Goal: Obtain resource: Obtain resource

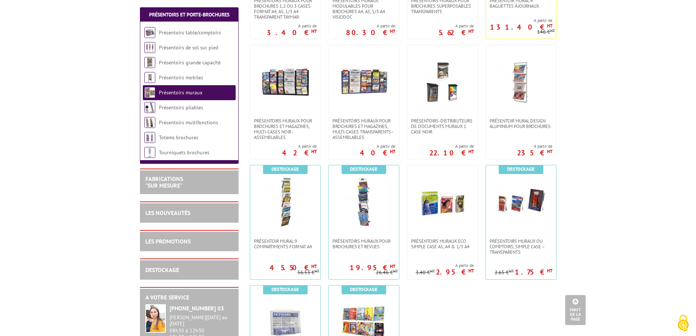
scroll to position [511, 0]
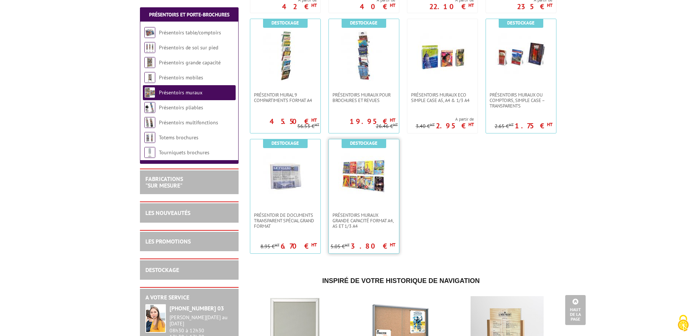
click at [376, 175] on img at bounding box center [363, 175] width 51 height 51
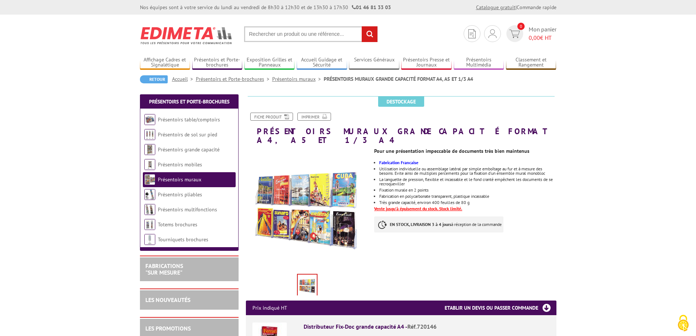
click at [499, 6] on link "Catalogue gratuit" at bounding box center [495, 7] width 39 height 7
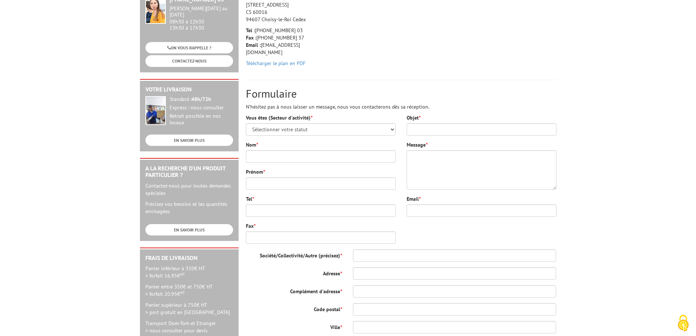
scroll to position [146, 0]
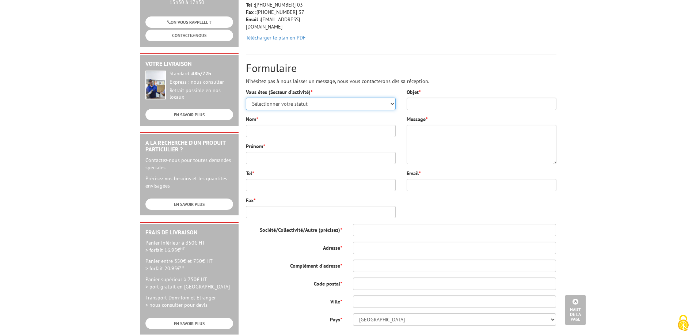
click at [392, 98] on select "Sélectionner votre statut Administrations et collectivités Magasins et commerce…" at bounding box center [321, 104] width 150 height 12
select select "876"
click at [246, 98] on select "Sélectionner votre statut Administrations et collectivités Magasins et commerce…" at bounding box center [321, 104] width 150 height 12
click at [282, 125] on input "Nom *" at bounding box center [321, 131] width 150 height 12
type input "folliot"
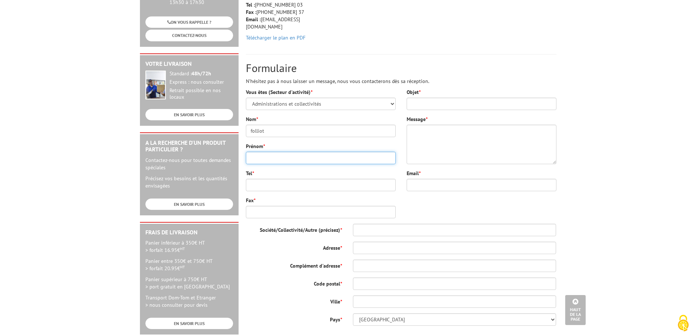
click at [257, 152] on input "Prénom *" at bounding box center [321, 158] width 150 height 12
type input "valérie"
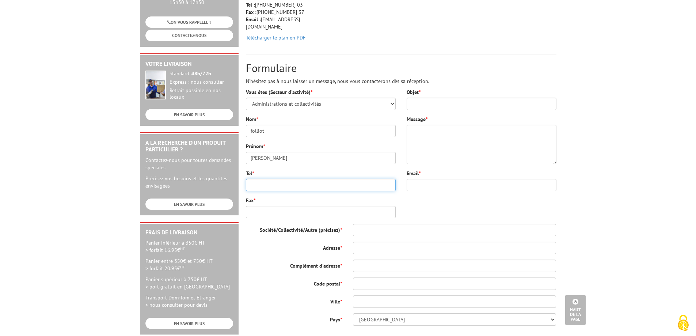
click at [259, 179] on input "Tel *" at bounding box center [321, 185] width 150 height 12
type input "04 90 20 24 00"
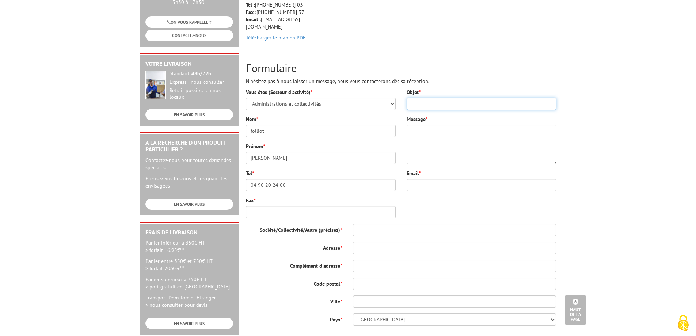
click at [422, 98] on input "Objet *" at bounding box center [482, 104] width 150 height 12
type input "demande de catalogue"
click at [417, 125] on textarea "Message *" at bounding box center [482, 144] width 150 height 39
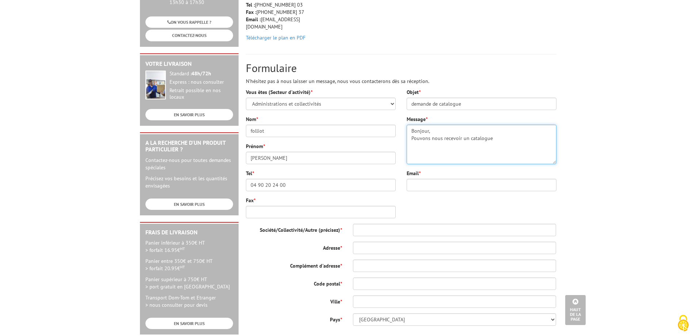
type textarea "Bonjour, Pouvons nous recevoir un catalogue"
click at [414, 179] on input "Email *" at bounding box center [482, 185] width 150 height 12
type input "c"
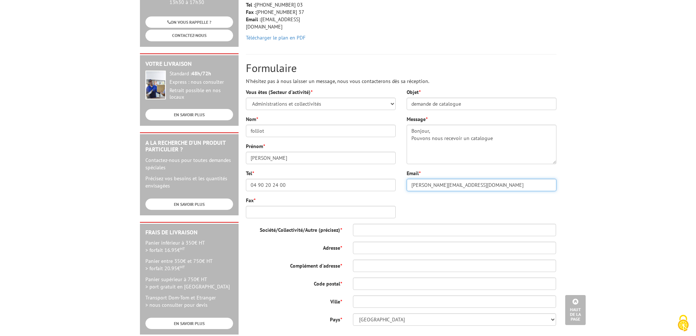
type input "valerie.folliot@vaucluse.fr"
click at [492, 129] on textarea "Bonjour, Pouvons nous recevoir un catalogue" at bounding box center [482, 144] width 150 height 39
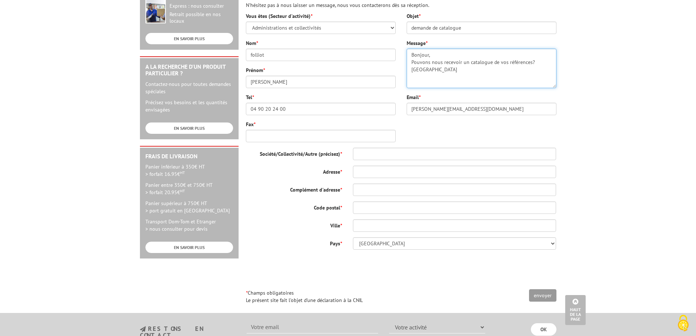
scroll to position [256, 0]
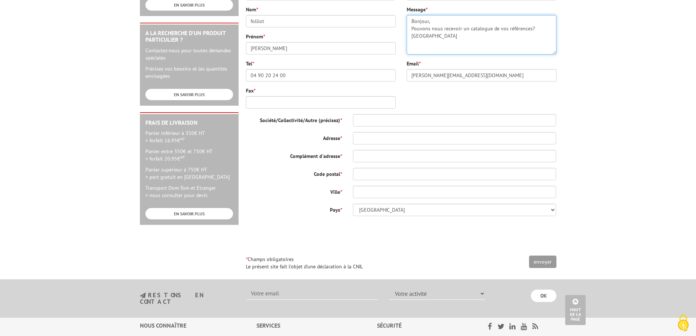
type textarea "Bonjour, Pouvons nous recevoir un catalogue de vos références? Merci"
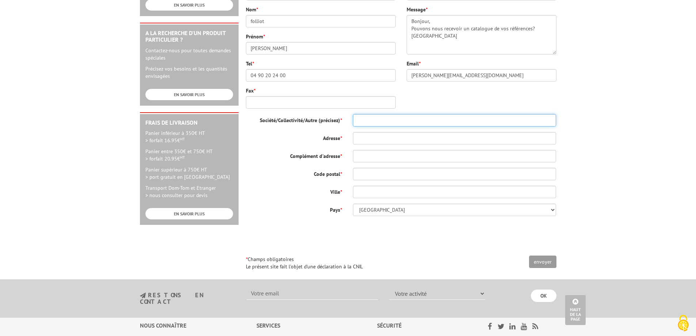
click at [367, 114] on input "Société/Collectivité/Autre (précisez) *" at bounding box center [454, 120] width 203 height 12
type input "Musée d'histoire Jean Garcin"
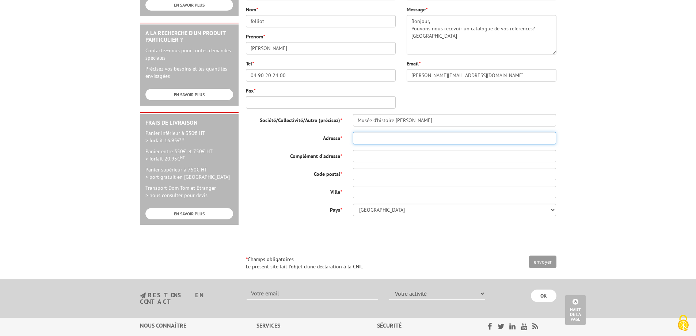
click at [368, 132] on input "Adresse *" at bounding box center [454, 138] width 203 height 12
type input "271 chemin de la fontaine"
click at [364, 168] on input "Code postal *" at bounding box center [454, 174] width 203 height 12
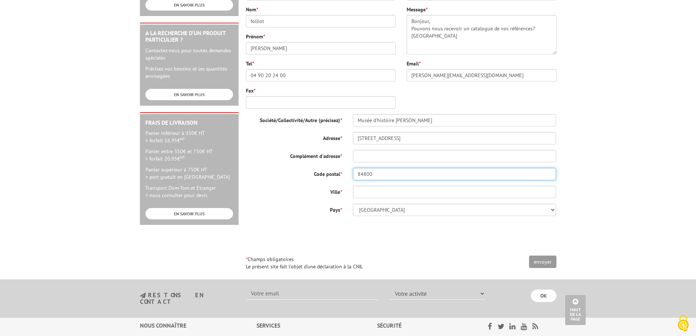
type input "84800"
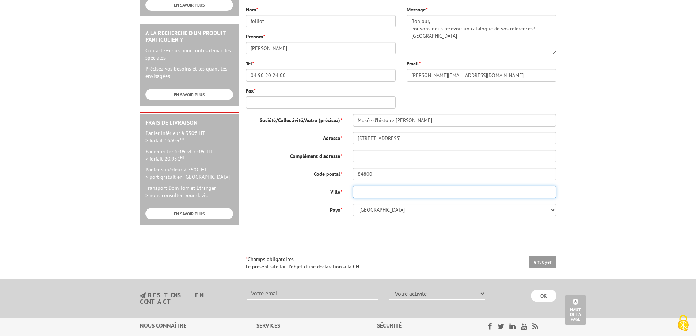
click at [363, 186] on input "Ville *" at bounding box center [454, 192] width 203 height 12
type input "Fontaine de Vaucluse"
click at [547, 255] on input "envoyer" at bounding box center [542, 261] width 27 height 12
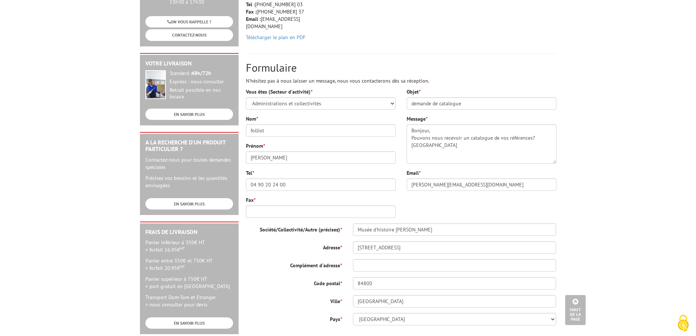
scroll to position [146, 0]
drag, startPoint x: 483, startPoint y: 178, endPoint x: 303, endPoint y: 177, distance: 179.7
click at [303, 177] on div "Vous êtes (Secteur d'activité) * Sélectionner votre statut Administrations et c…" at bounding box center [401, 235] width 322 height 295
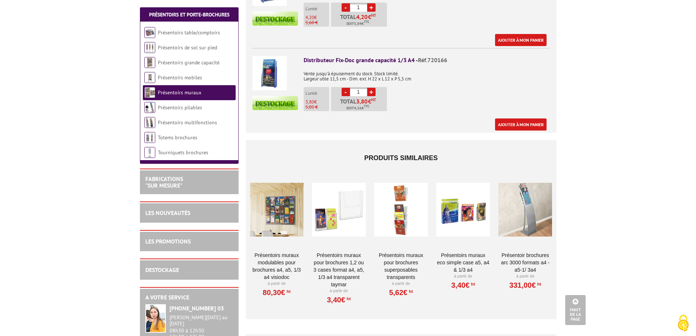
scroll to position [319, 0]
